Goal: Task Accomplishment & Management: Manage account settings

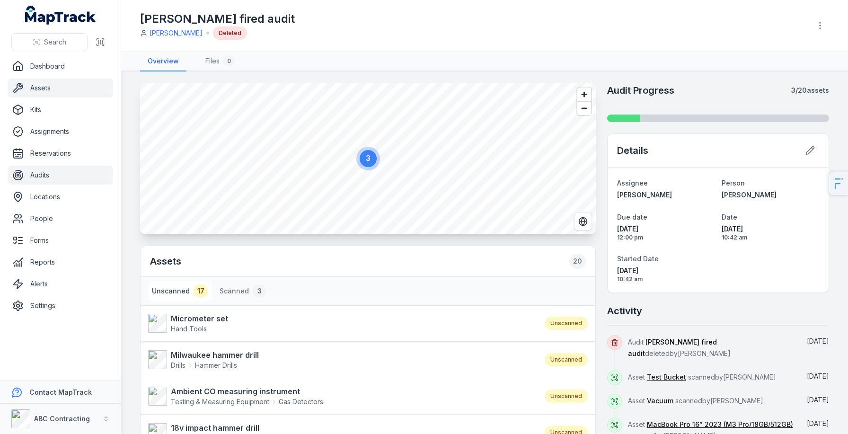
click at [76, 82] on link "Assets" at bounding box center [61, 88] width 106 height 19
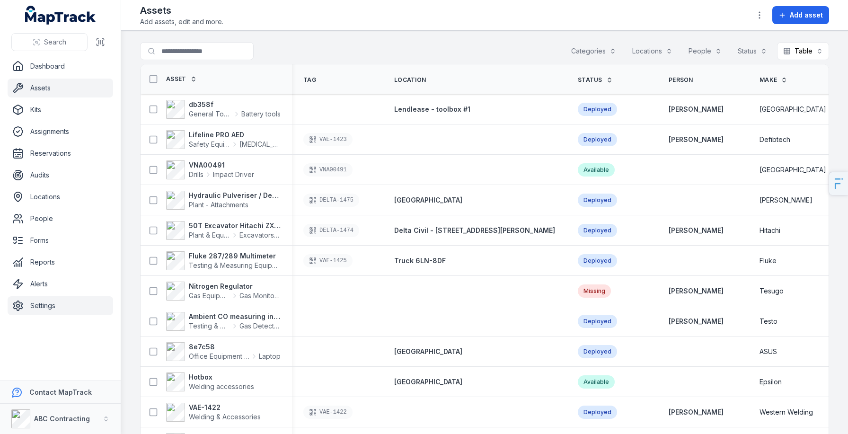
click at [62, 311] on link "Settings" at bounding box center [61, 305] width 106 height 19
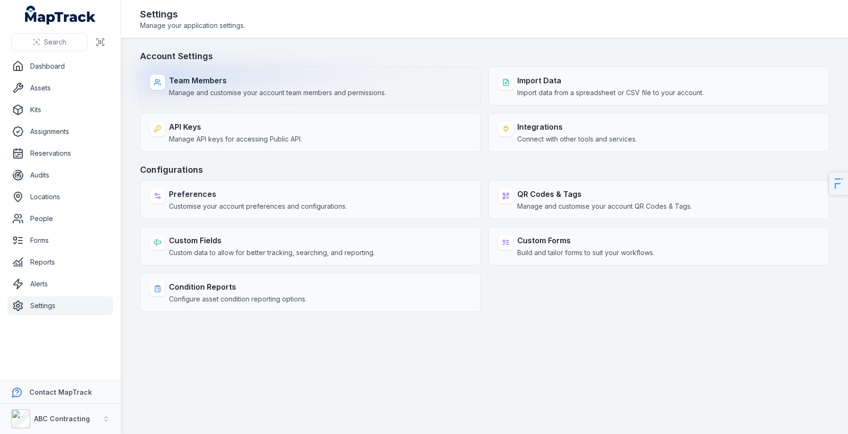
click at [263, 89] on span "Manage and customise your account team members and permissions." at bounding box center [277, 92] width 217 height 9
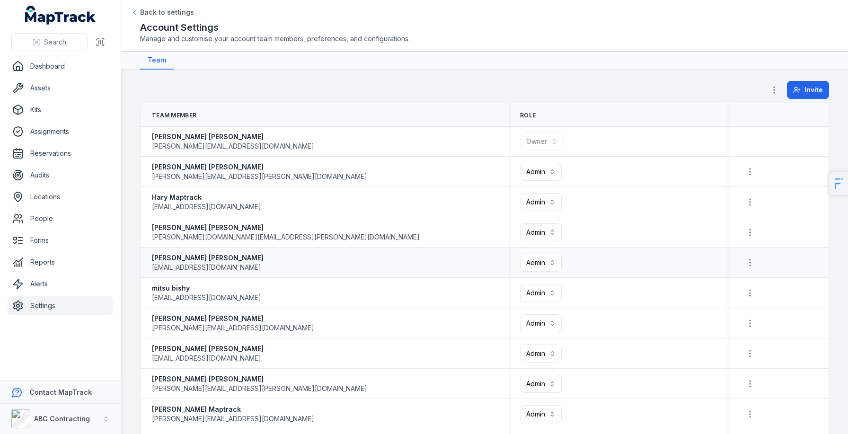
scroll to position [695, 0]
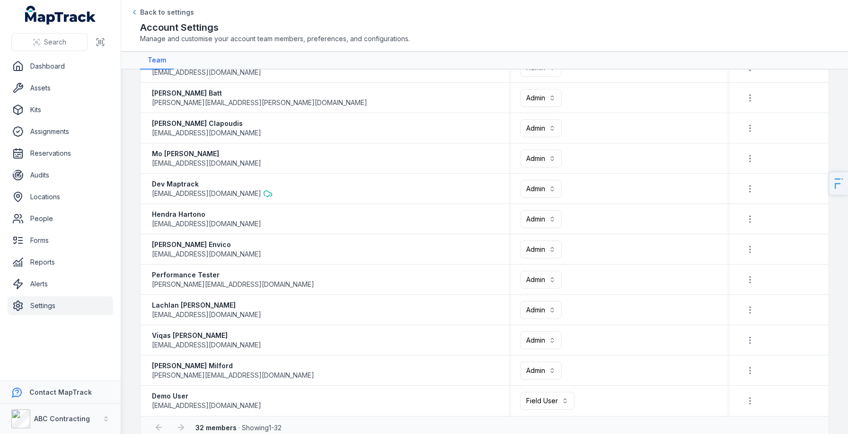
scroll to position [695, 0]
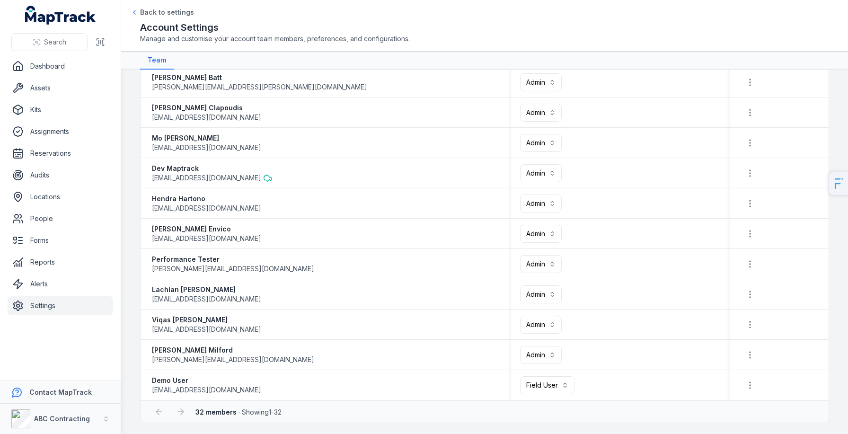
click at [48, 305] on link "Settings" at bounding box center [61, 305] width 106 height 19
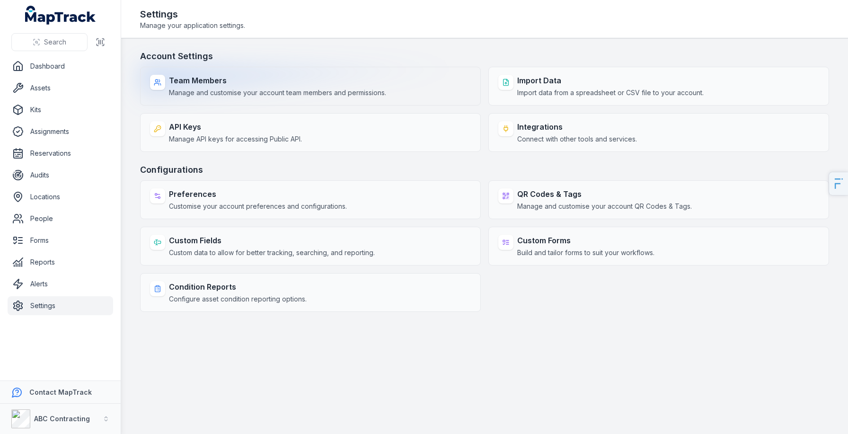
click at [355, 89] on span "Manage and customise your account team members and permissions." at bounding box center [277, 92] width 217 height 9
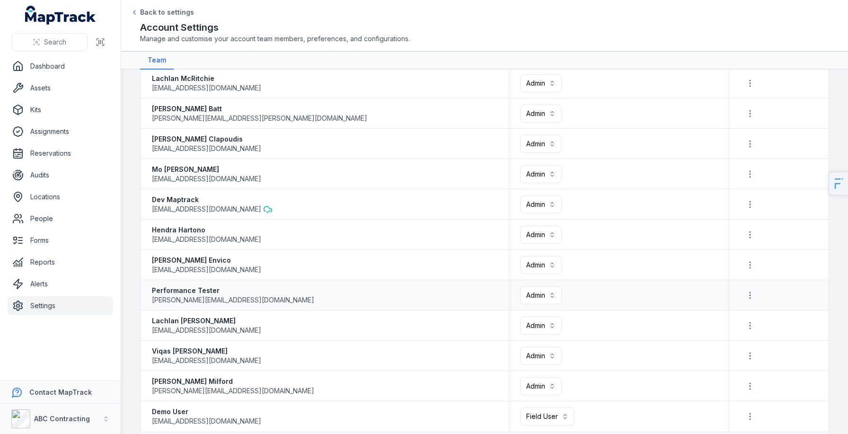
scroll to position [695, 0]
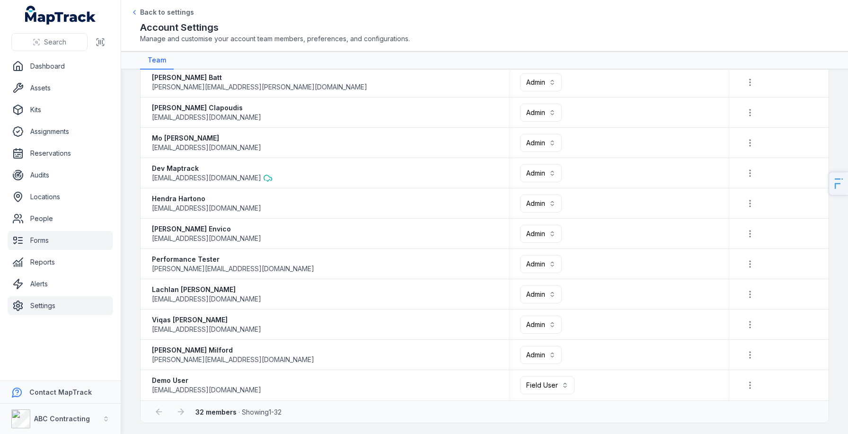
click at [61, 247] on link "Forms" at bounding box center [61, 240] width 106 height 19
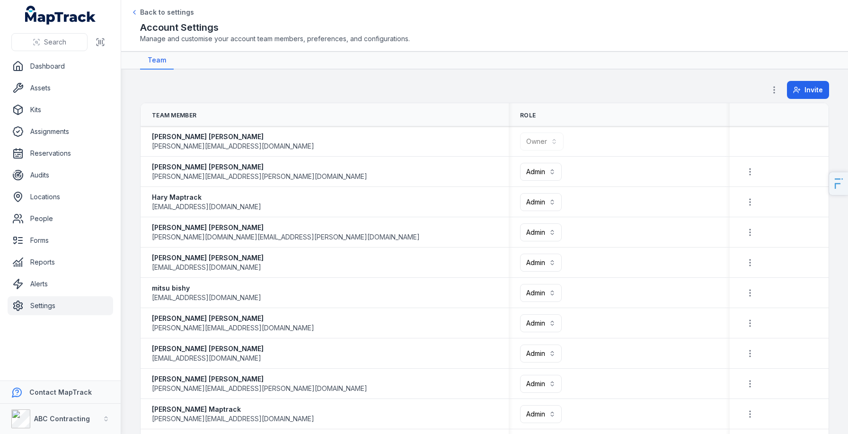
click at [69, 298] on link "Settings" at bounding box center [61, 305] width 106 height 19
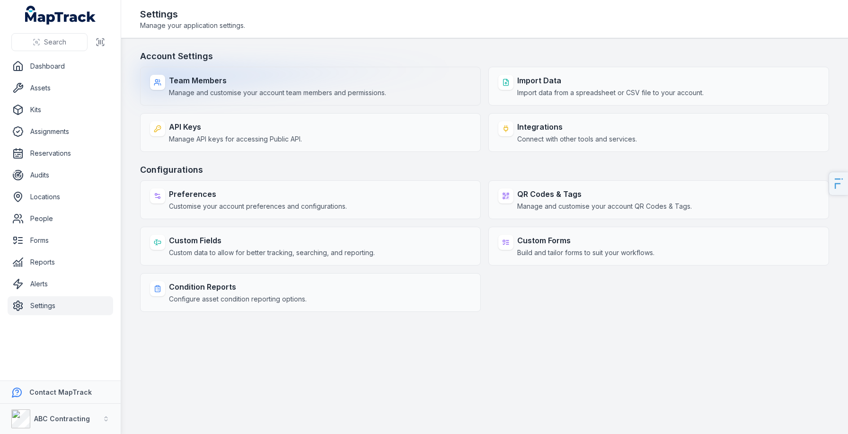
click at [222, 99] on div "Team Members Manage and customise your account team members and permissions." at bounding box center [310, 86] width 341 height 39
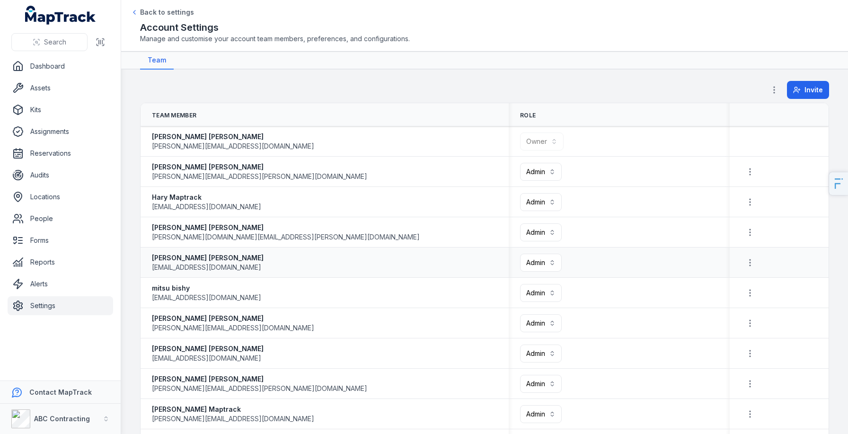
scroll to position [695, 0]
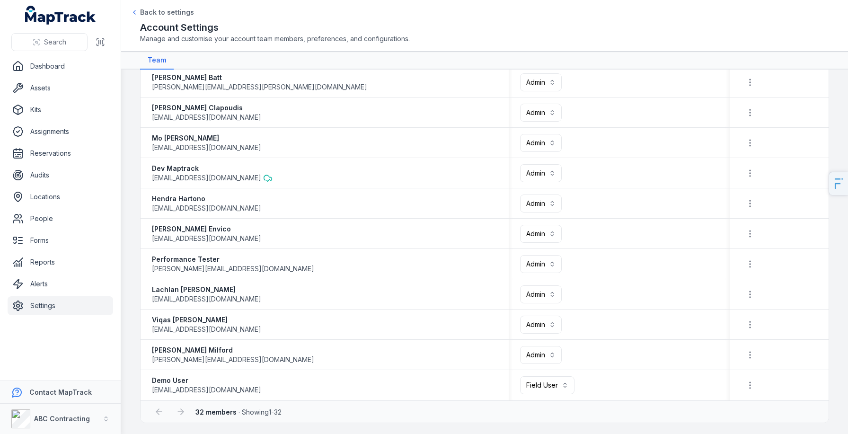
click at [42, 306] on link "Settings" at bounding box center [61, 305] width 106 height 19
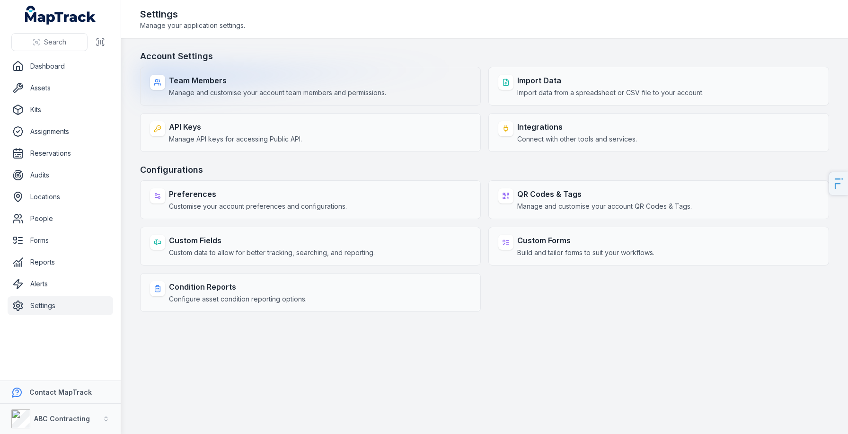
click at [259, 89] on span "Manage and customise your account team members and permissions." at bounding box center [277, 92] width 217 height 9
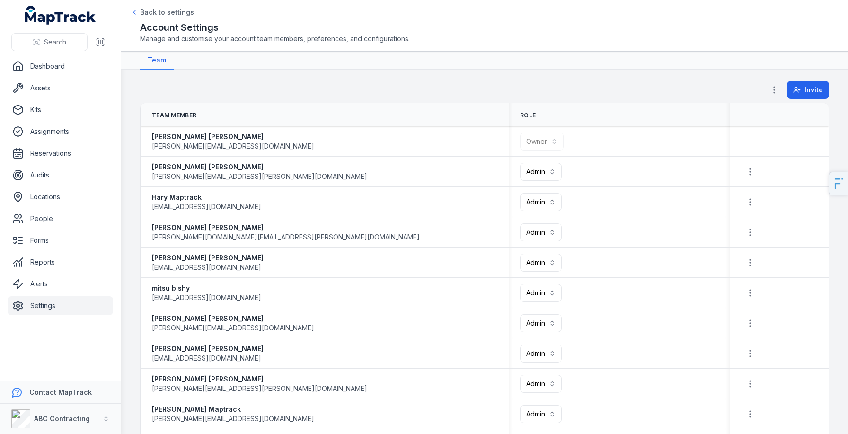
click at [801, 77] on main "**********" at bounding box center [484, 252] width 727 height 364
click at [797, 89] on circle at bounding box center [796, 88] width 2 height 2
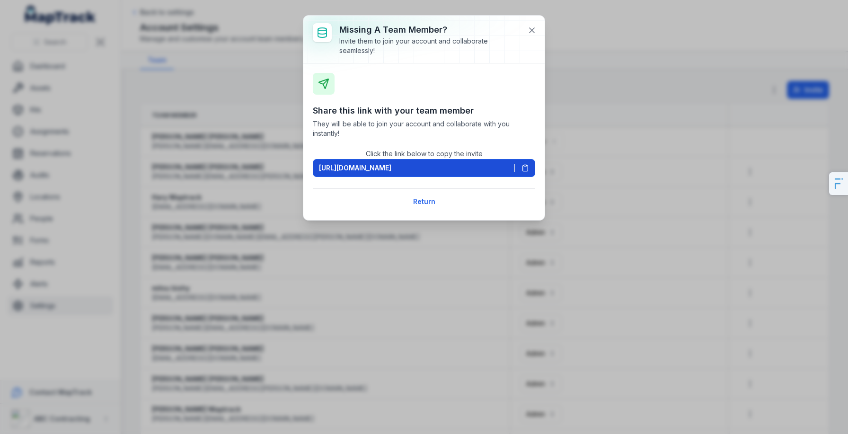
click at [376, 171] on span "https://app.maptrack.com/invite/bmNrUyHrxHXN7PKS9lewfyoVNWtWJsOo1FVDkb9" at bounding box center [355, 167] width 72 height 9
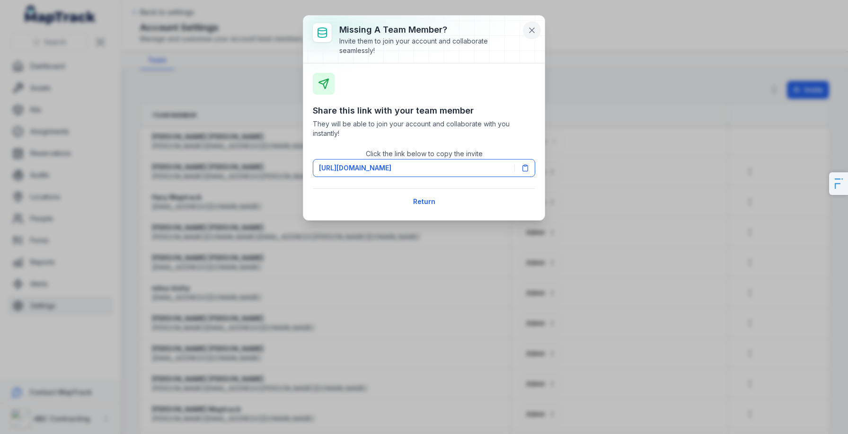
click at [536, 23] on button at bounding box center [532, 30] width 18 height 18
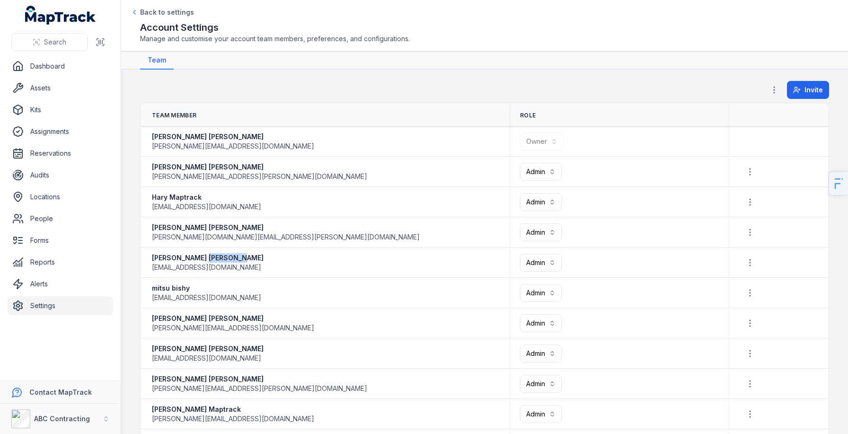
scroll to position [695, 0]
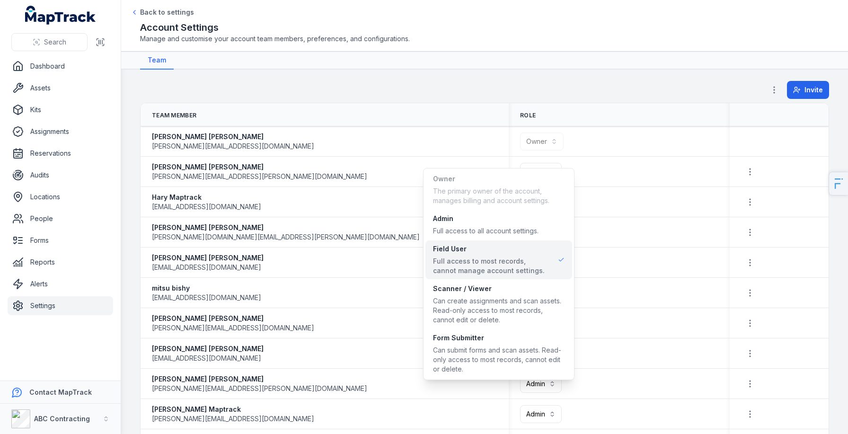
scroll to position [726, 0]
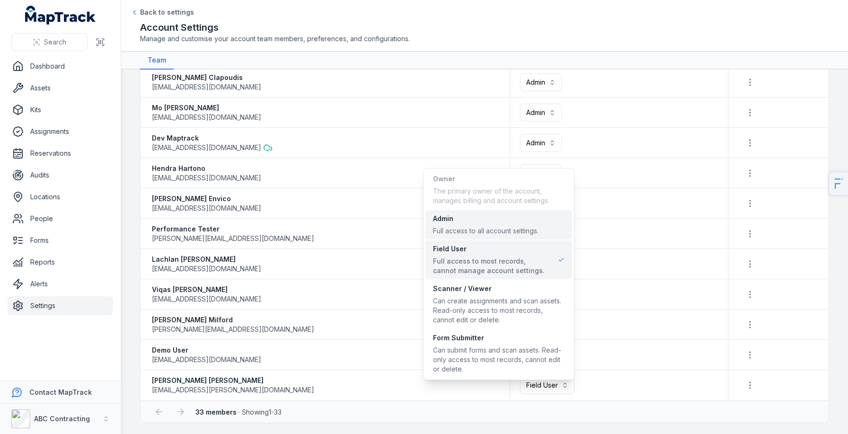
click at [500, 223] on span "Admin Full access to all account settings." at bounding box center [486, 225] width 106 height 22
